Goal: Find specific page/section: Find specific page/section

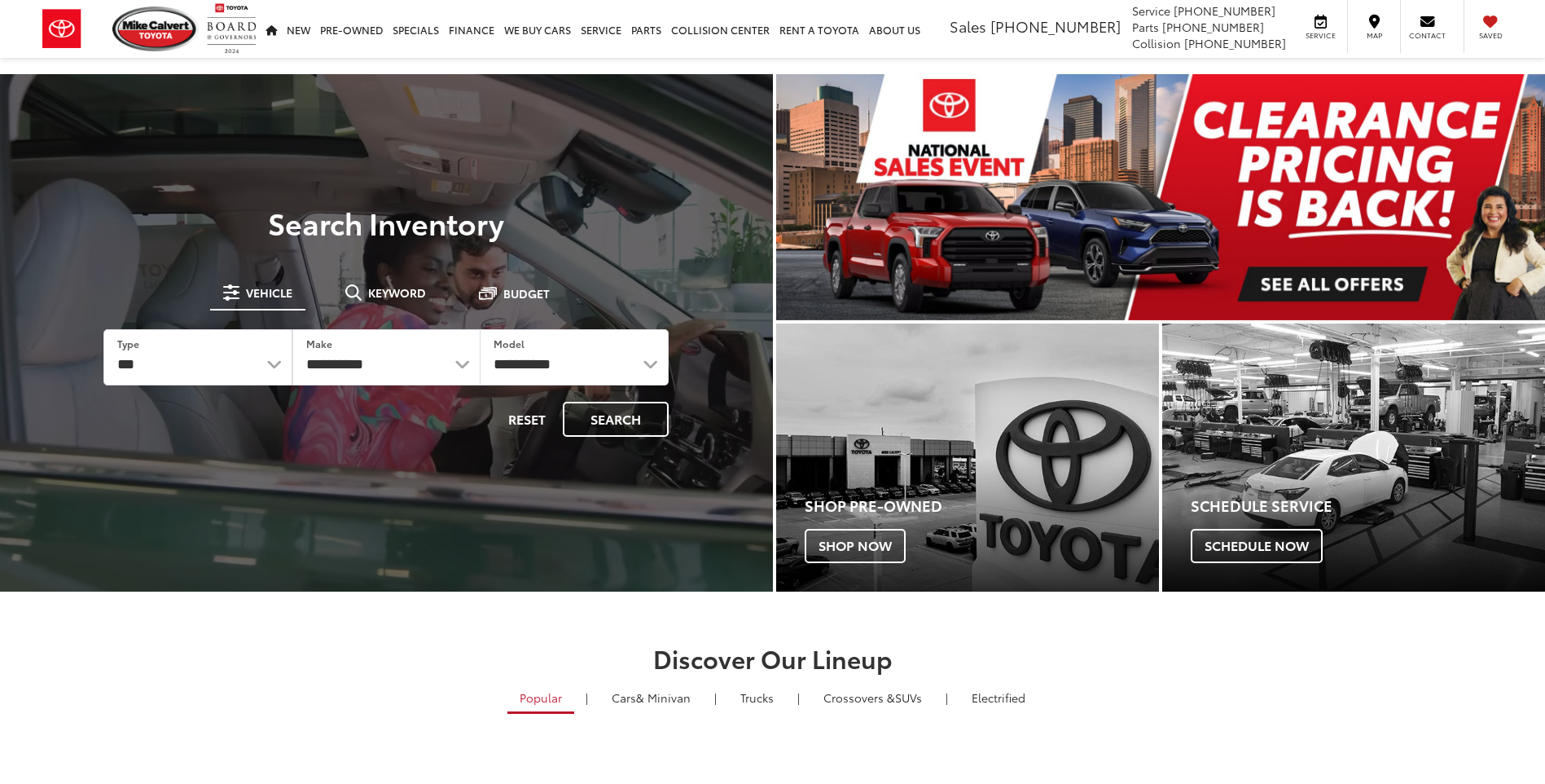
click at [369, 291] on span "Keyword" at bounding box center [397, 292] width 58 height 11
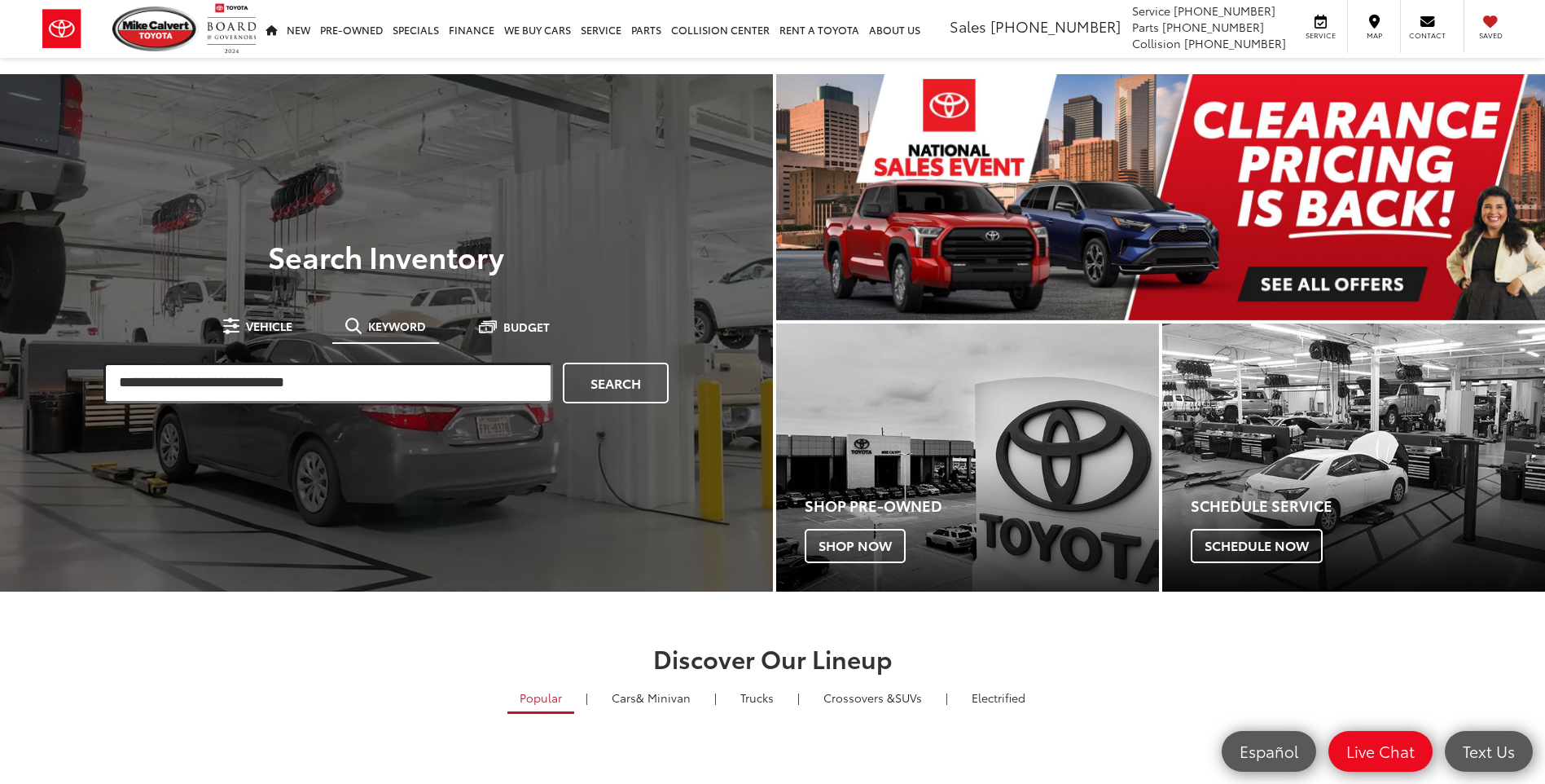
paste input "**********"
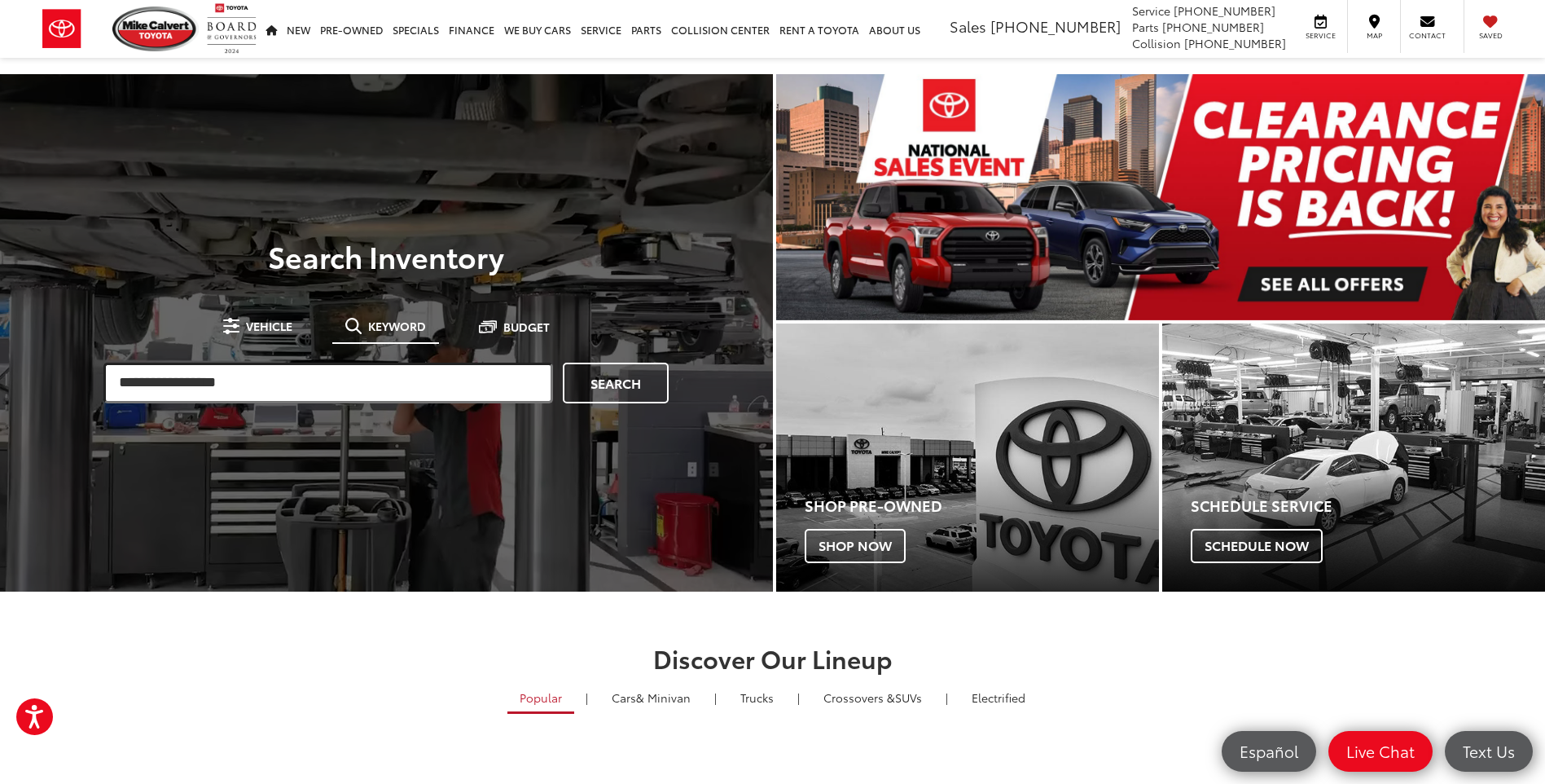
type input "**********"
